Goal: Information Seeking & Learning: Understand process/instructions

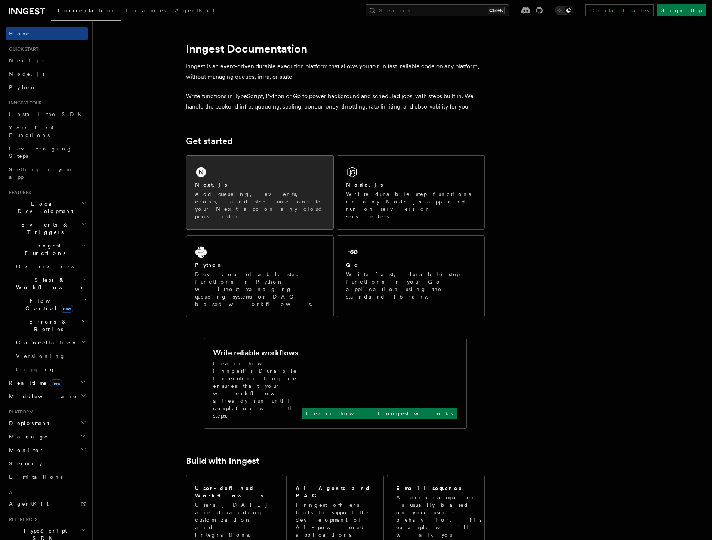
click at [247, 179] on div "Next.js Add queueing, events, crons, and step functions to your Next app on any…" at bounding box center [259, 193] width 147 height 74
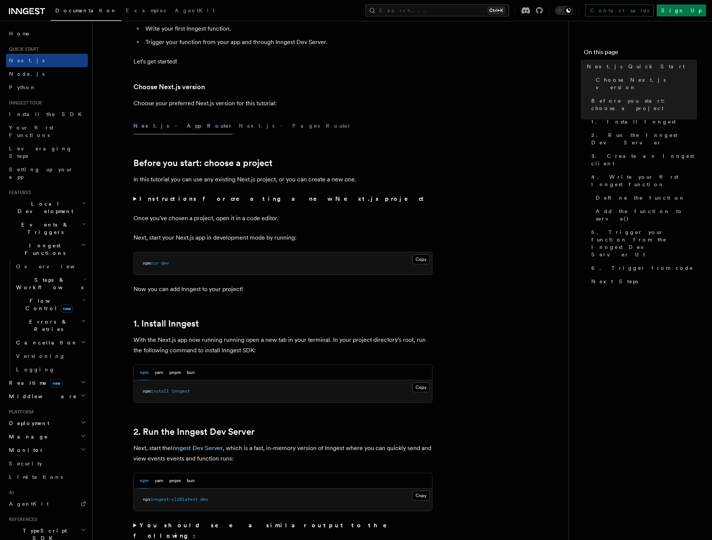
scroll to position [179, 0]
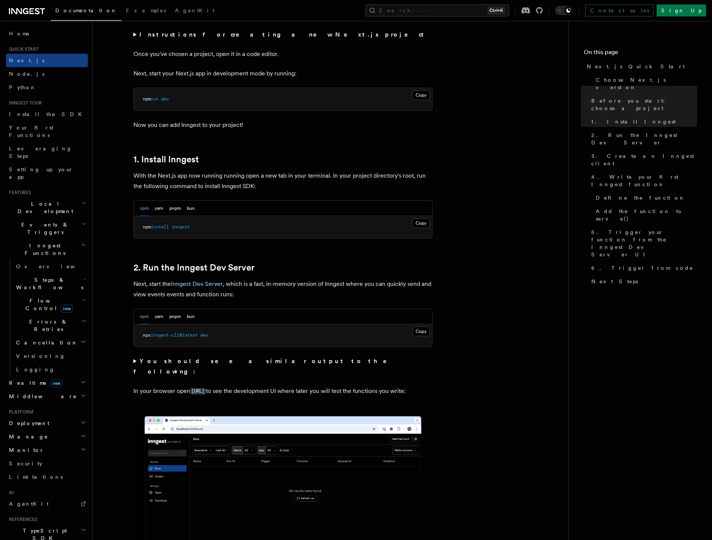
scroll to position [297, 0]
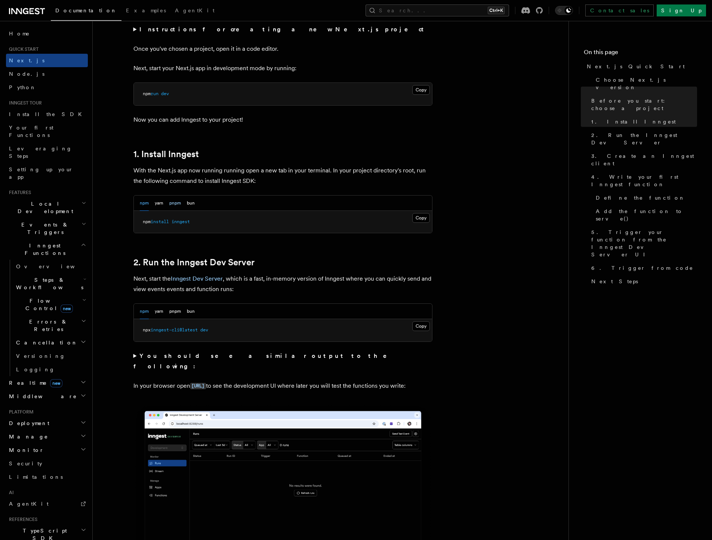
click at [176, 200] on button "pnpm" at bounding box center [175, 203] width 12 height 15
click at [423, 220] on button "Copy Copied" at bounding box center [421, 218] width 18 height 10
click at [424, 328] on button "Copy Copied" at bounding box center [421, 327] width 18 height 10
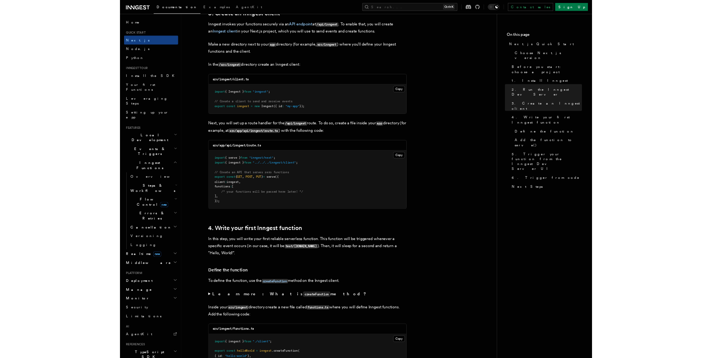
scroll to position [896, 0]
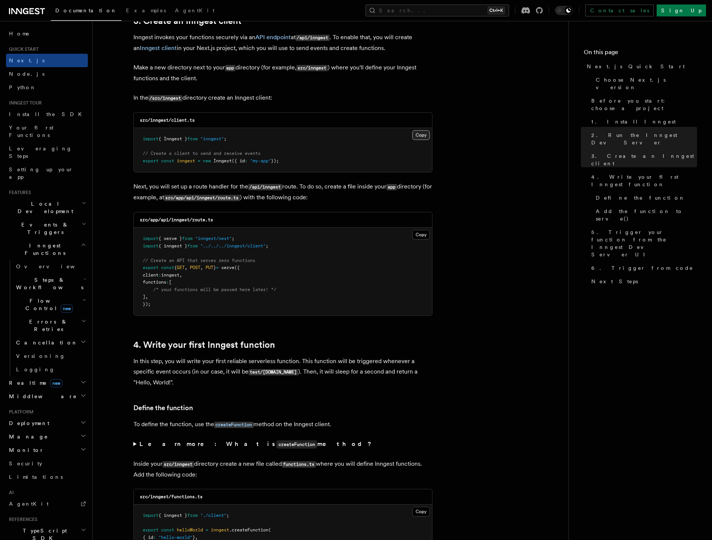
click at [418, 136] on button "Copy Copied" at bounding box center [421, 135] width 18 height 10
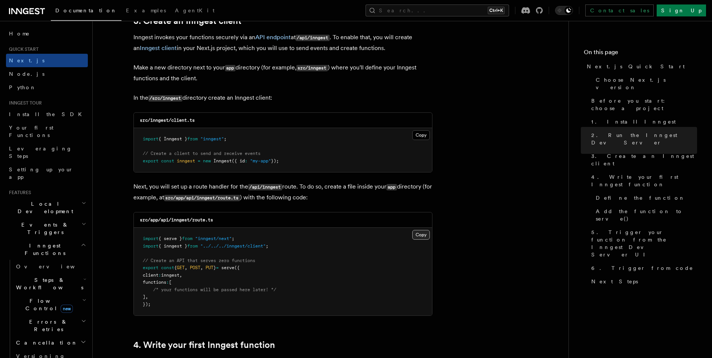
click at [422, 238] on button "Copy Copied" at bounding box center [421, 235] width 18 height 10
